Goal: Feedback & Contribution: Leave review/rating

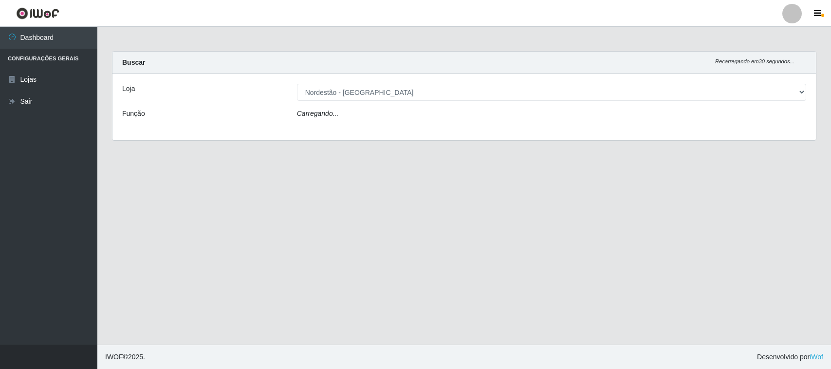
select select "420"
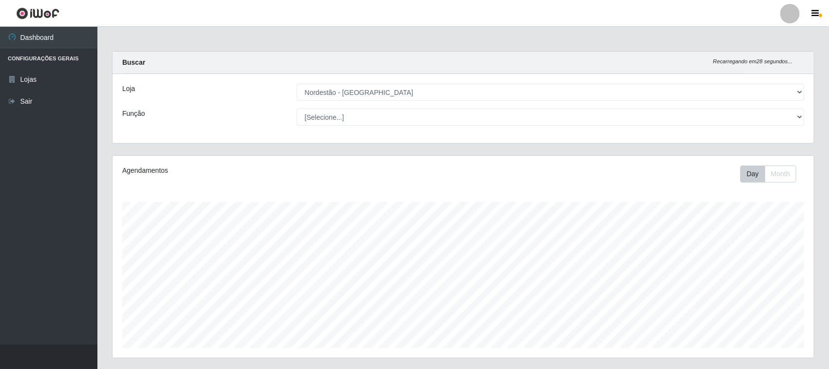
scroll to position [148, 0]
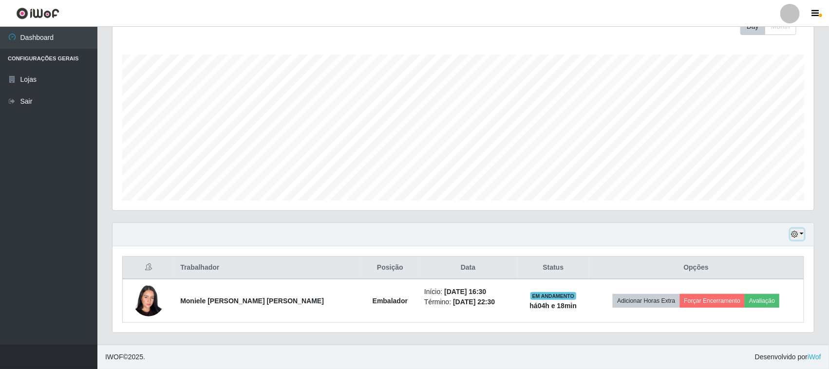
click at [798, 233] on button "button" at bounding box center [797, 234] width 14 height 11
click at [747, 154] on button "1 dia" at bounding box center [764, 157] width 77 height 20
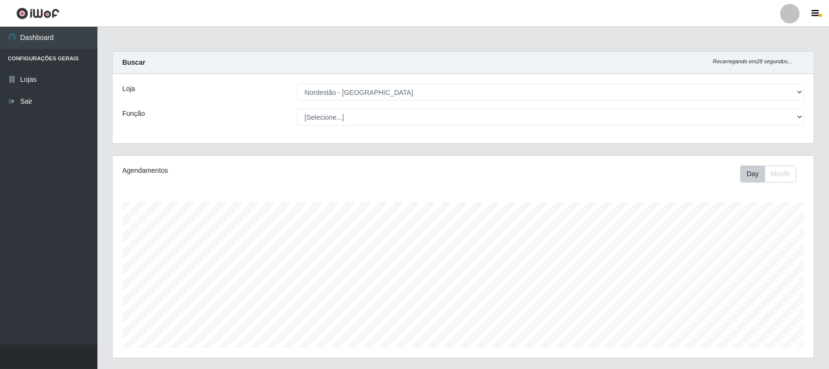
scroll to position [191, 0]
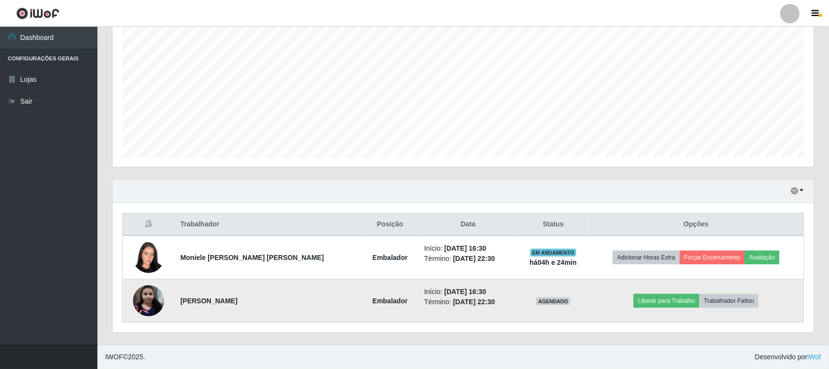
click at [196, 299] on strong "[PERSON_NAME]" at bounding box center [208, 301] width 57 height 8
click at [372, 297] on strong "Embalador" at bounding box center [389, 301] width 35 height 8
click at [362, 305] on td "Embalador" at bounding box center [390, 300] width 56 height 43
drag, startPoint x: 354, startPoint y: 303, endPoint x: 334, endPoint y: 303, distance: 20.5
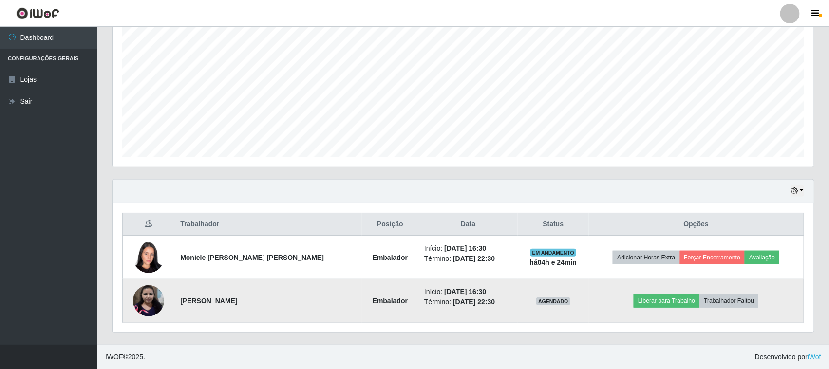
click at [372, 303] on strong "Embalador" at bounding box center [389, 301] width 35 height 8
drag, startPoint x: 332, startPoint y: 308, endPoint x: 334, endPoint y: 302, distance: 6.3
click at [362, 307] on td "Embalador" at bounding box center [390, 300] width 56 height 43
click at [372, 303] on strong "Embalador" at bounding box center [389, 301] width 35 height 8
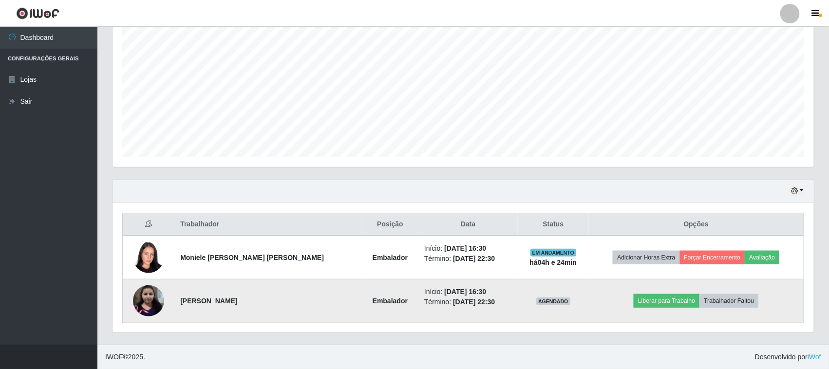
click at [372, 299] on strong "Embalador" at bounding box center [389, 301] width 35 height 8
click at [372, 300] on strong "Embalador" at bounding box center [389, 301] width 35 height 8
click at [372, 298] on strong "Embalador" at bounding box center [389, 301] width 35 height 8
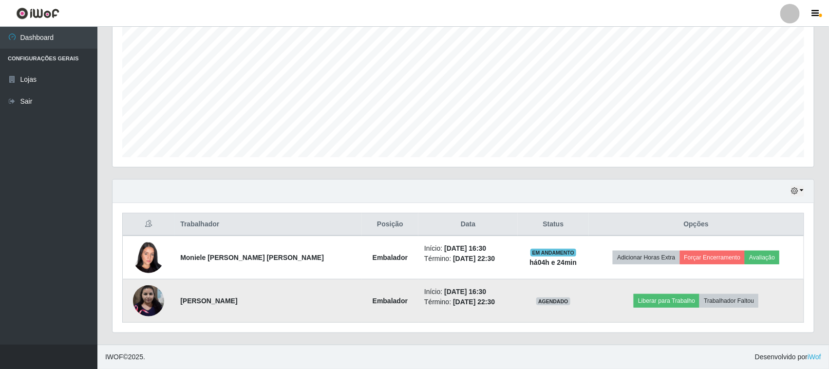
click at [289, 305] on td "[PERSON_NAME]" at bounding box center [267, 300] width 187 height 43
click at [372, 302] on strong "Embalador" at bounding box center [389, 301] width 35 height 8
click at [301, 305] on td "[PERSON_NAME]" at bounding box center [267, 300] width 187 height 43
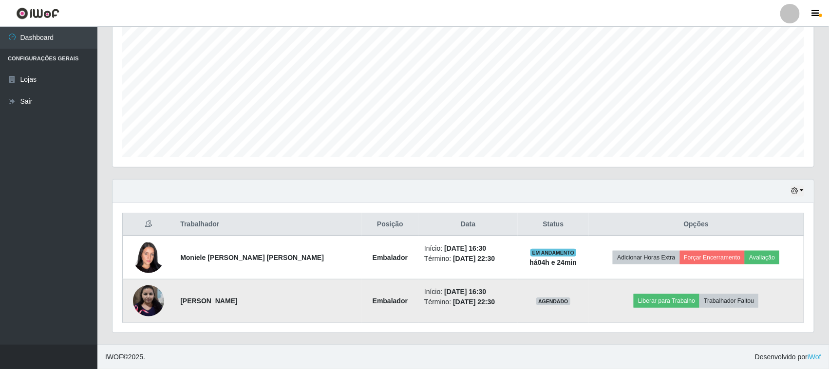
click at [372, 305] on strong "Embalador" at bounding box center [389, 301] width 35 height 8
click at [372, 302] on strong "Embalador" at bounding box center [389, 301] width 35 height 8
click at [372, 303] on strong "Embalador" at bounding box center [389, 301] width 35 height 8
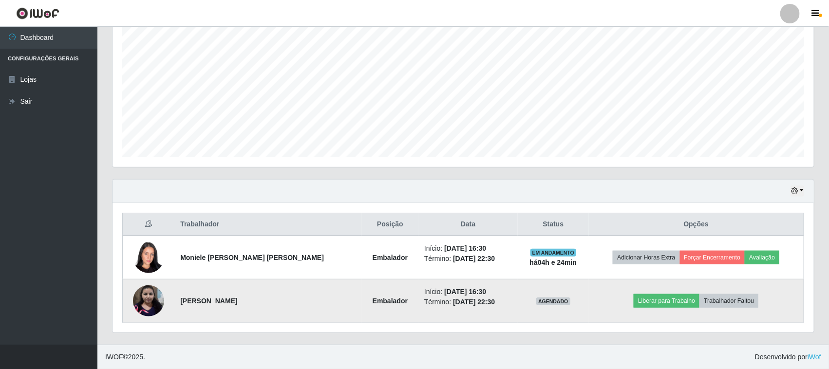
click at [292, 300] on td "[PERSON_NAME]" at bounding box center [267, 300] width 187 height 43
click at [362, 296] on td "Embalador" at bounding box center [390, 300] width 56 height 43
click at [372, 297] on strong "Embalador" at bounding box center [389, 301] width 35 height 8
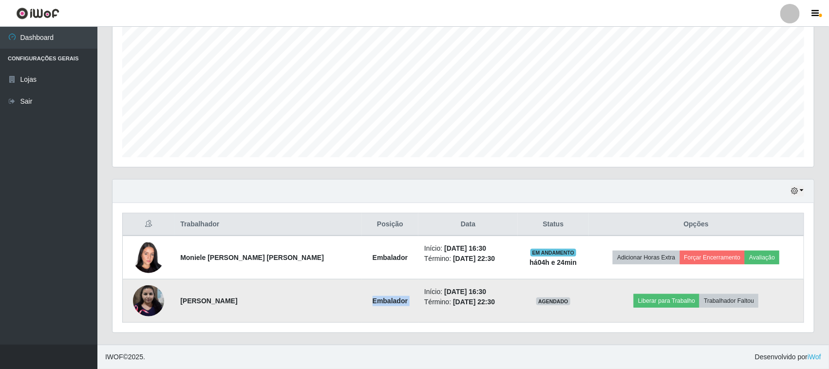
click at [372, 297] on strong "Embalador" at bounding box center [389, 301] width 35 height 8
click at [307, 312] on td "[PERSON_NAME]" at bounding box center [267, 300] width 187 height 43
click at [372, 297] on strong "Embalador" at bounding box center [389, 301] width 35 height 8
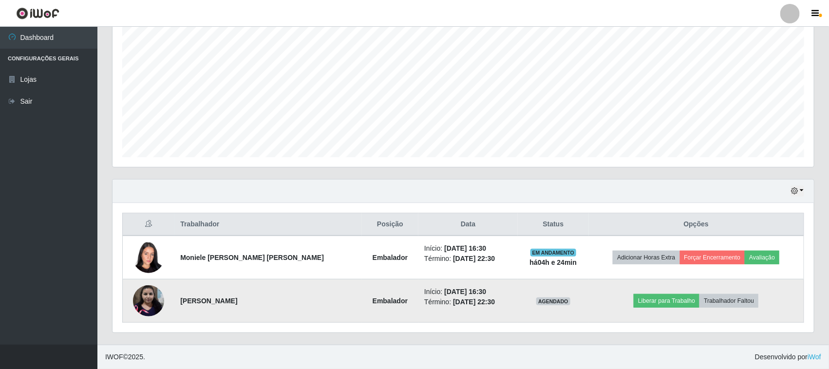
click at [300, 300] on td "[PERSON_NAME]" at bounding box center [267, 300] width 187 height 43
click at [362, 294] on td "Embalador" at bounding box center [390, 300] width 56 height 43
click at [372, 303] on strong "Embalador" at bounding box center [389, 301] width 35 height 8
click at [284, 293] on td "[PERSON_NAME]" at bounding box center [267, 300] width 187 height 43
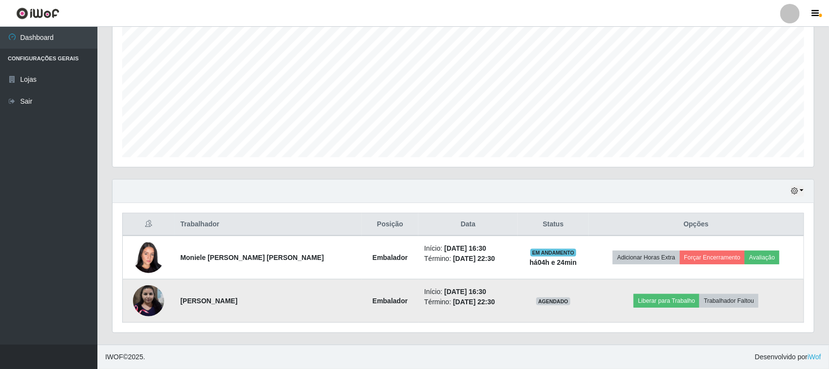
click at [372, 302] on strong "Embalador" at bounding box center [389, 301] width 35 height 8
click at [372, 303] on strong "Embalador" at bounding box center [389, 301] width 35 height 8
click at [362, 306] on td "Embalador" at bounding box center [390, 300] width 56 height 43
click at [315, 307] on td "[PERSON_NAME]" at bounding box center [267, 300] width 187 height 43
click at [372, 303] on strong "Embalador" at bounding box center [389, 301] width 35 height 8
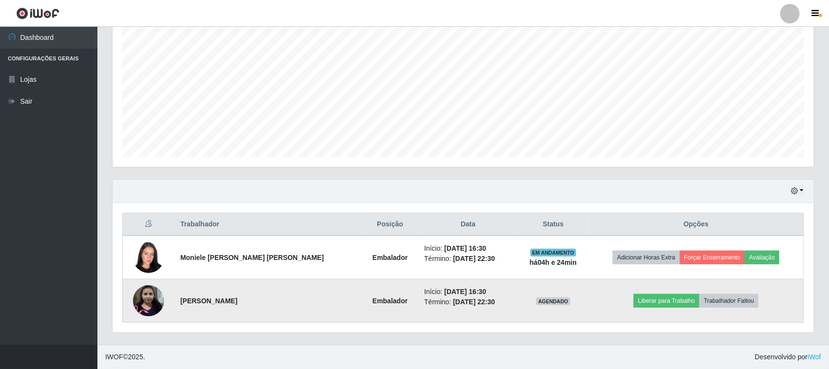
click at [372, 302] on strong "Embalador" at bounding box center [389, 301] width 35 height 8
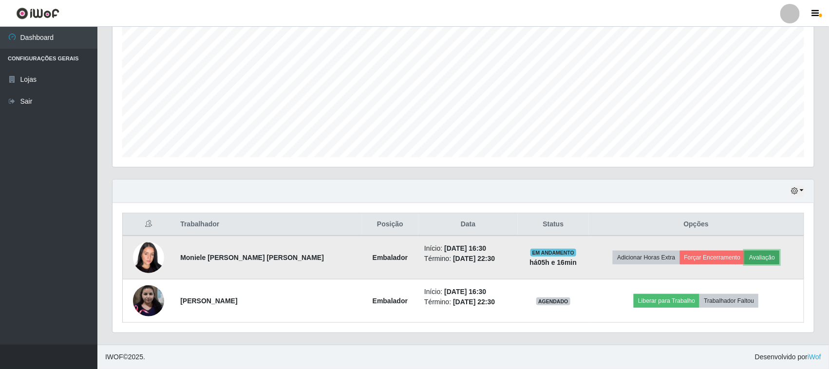
click at [753, 259] on button "Avaliação" at bounding box center [761, 258] width 35 height 14
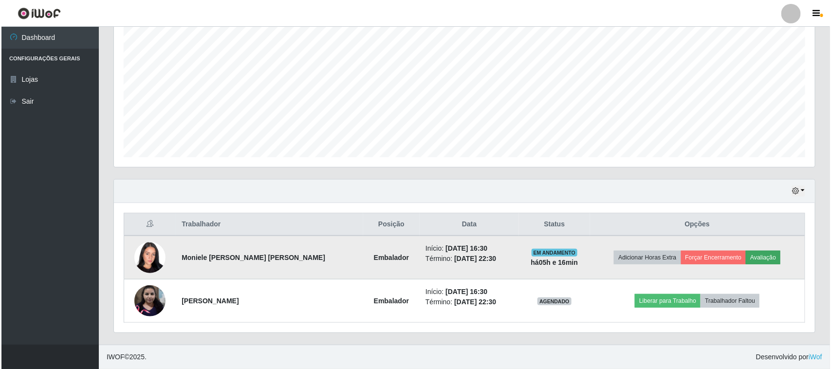
scroll to position [203, 694]
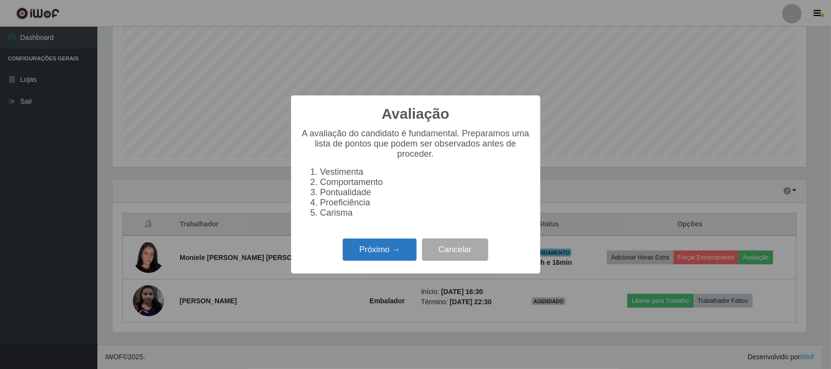
click at [369, 261] on button "Próximo →" at bounding box center [380, 250] width 74 height 23
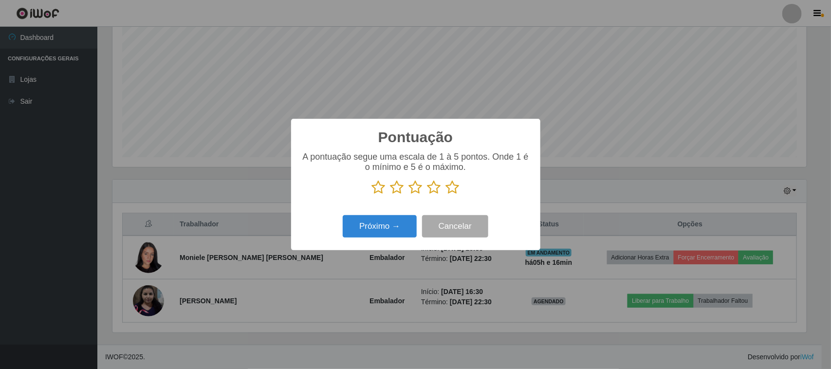
click at [458, 191] on icon at bounding box center [453, 187] width 14 height 15
click at [446, 195] on input "radio" at bounding box center [446, 195] width 0 height 0
click at [396, 229] on button "Próximo →" at bounding box center [380, 226] width 74 height 23
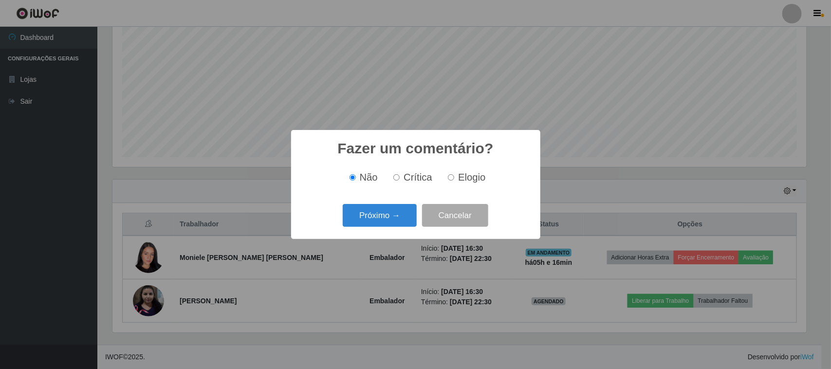
click at [458, 181] on span "Elogio" at bounding box center [471, 177] width 27 height 11
click at [454, 181] on input "Elogio" at bounding box center [451, 177] width 6 height 6
radio input "true"
click at [396, 213] on button "Próximo →" at bounding box center [380, 215] width 74 height 23
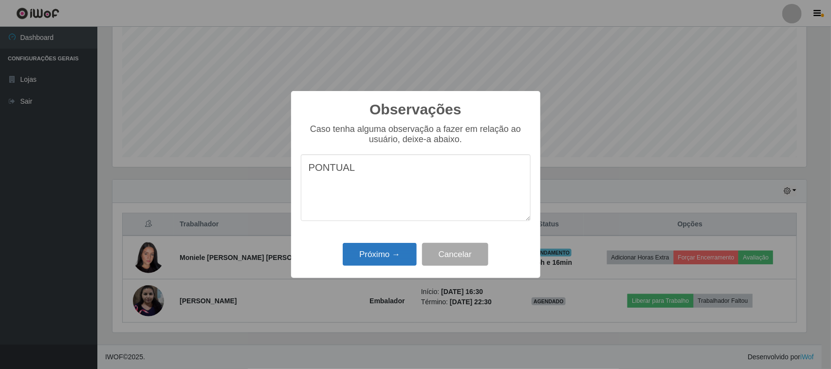
type textarea "PONTUAL"
click at [400, 253] on button "Próximo →" at bounding box center [380, 254] width 74 height 23
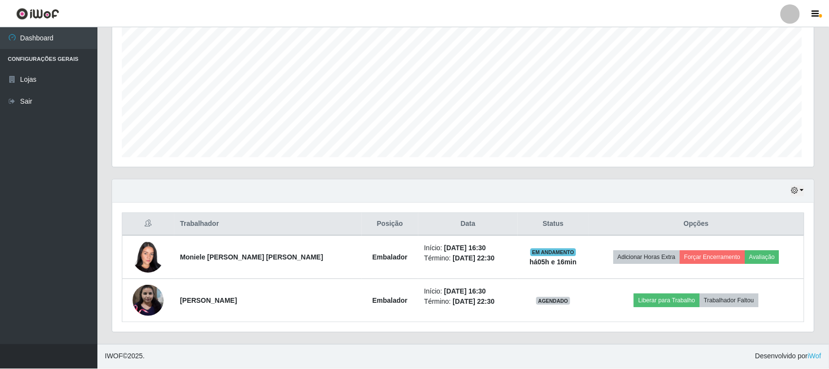
scroll to position [203, 701]
